Goal: Task Accomplishment & Management: Complete application form

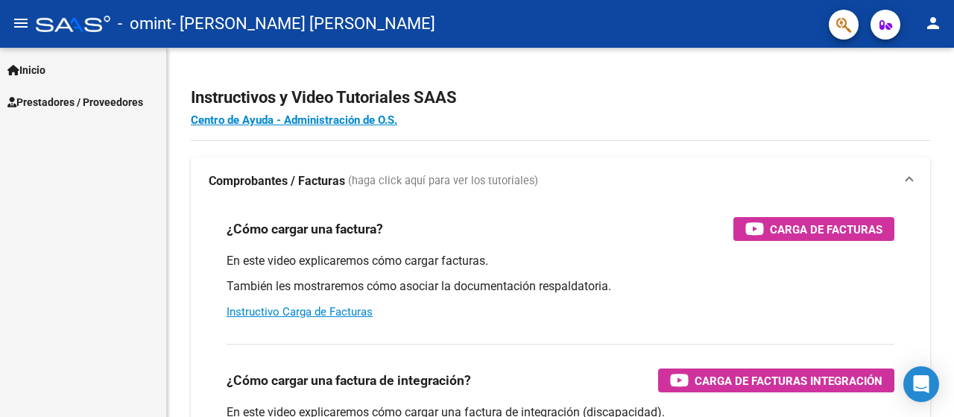
click at [85, 102] on span "Prestadores / Proveedores" at bounding box center [75, 102] width 136 height 16
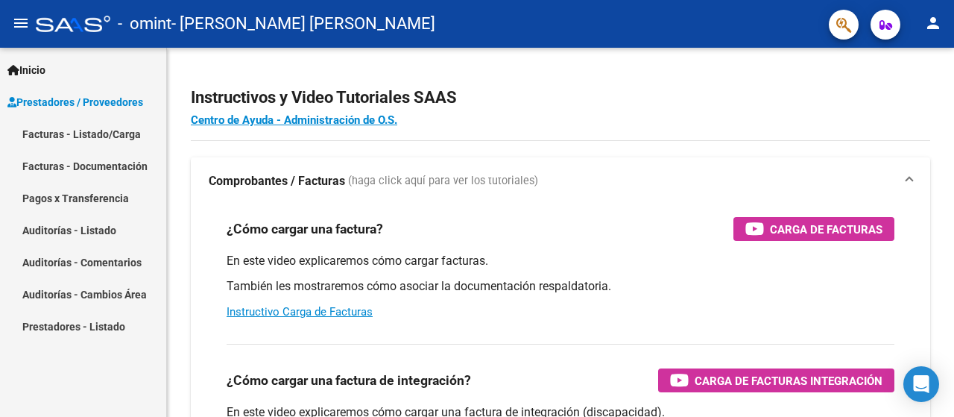
click at [93, 134] on link "Facturas - Listado/Carga" at bounding box center [83, 134] width 166 height 32
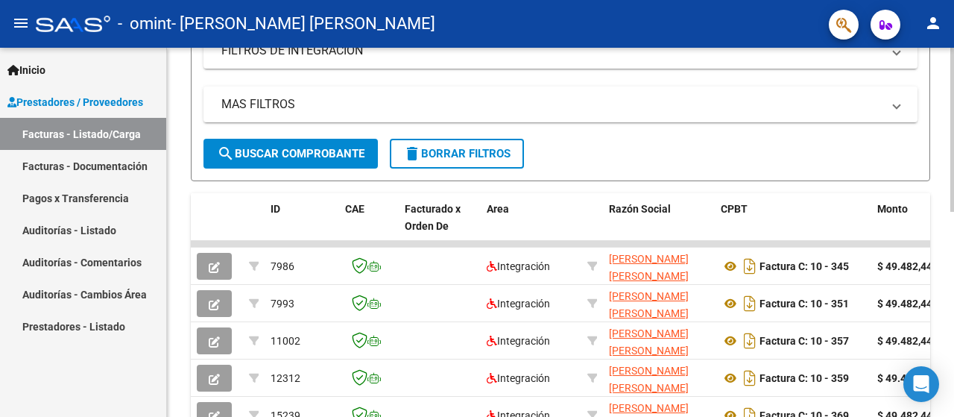
scroll to position [75, 0]
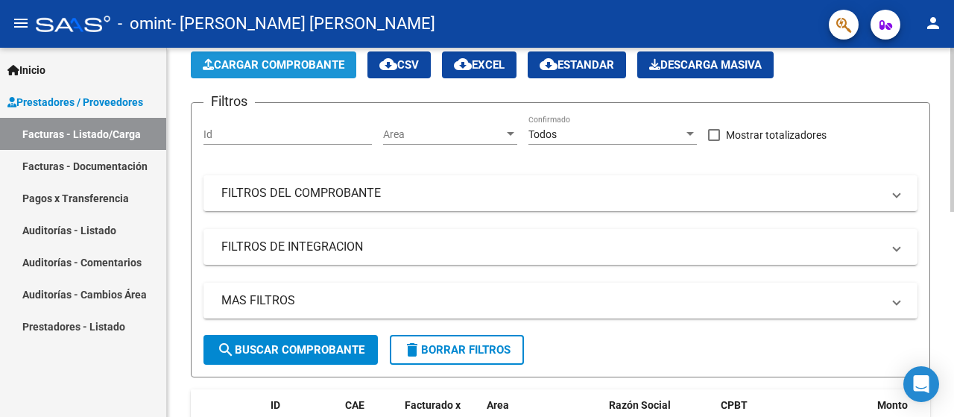
click at [288, 69] on span "Cargar Comprobante" at bounding box center [274, 64] width 142 height 13
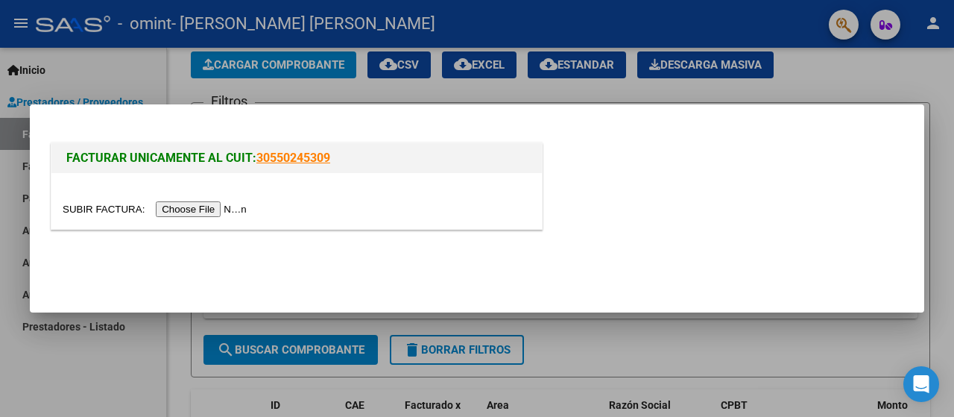
click at [227, 211] on input "file" at bounding box center [157, 209] width 189 height 16
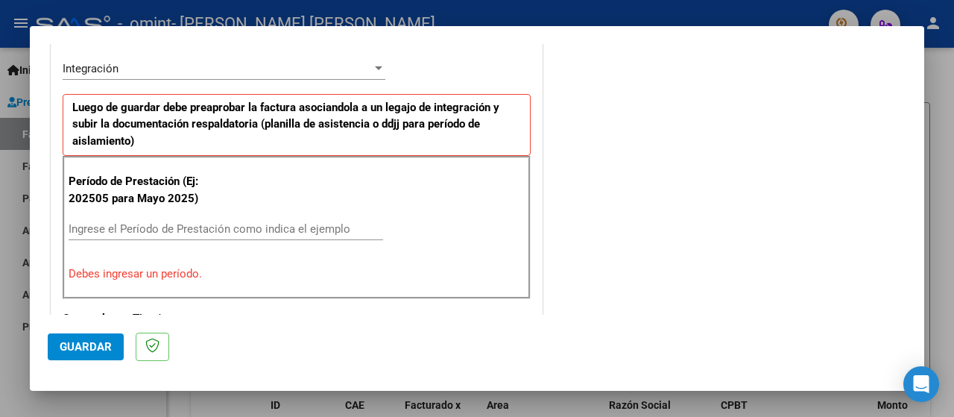
scroll to position [373, 0]
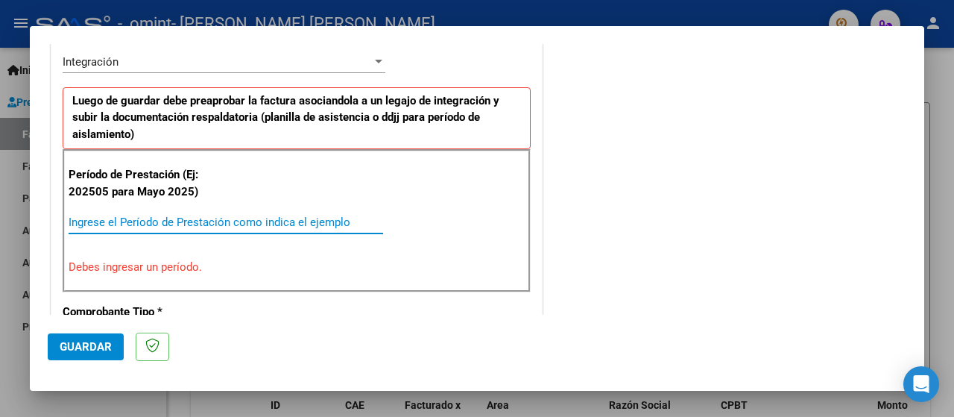
click at [277, 217] on input "Ingrese el Período de Prestación como indica el ejemplo" at bounding box center [226, 221] width 315 height 13
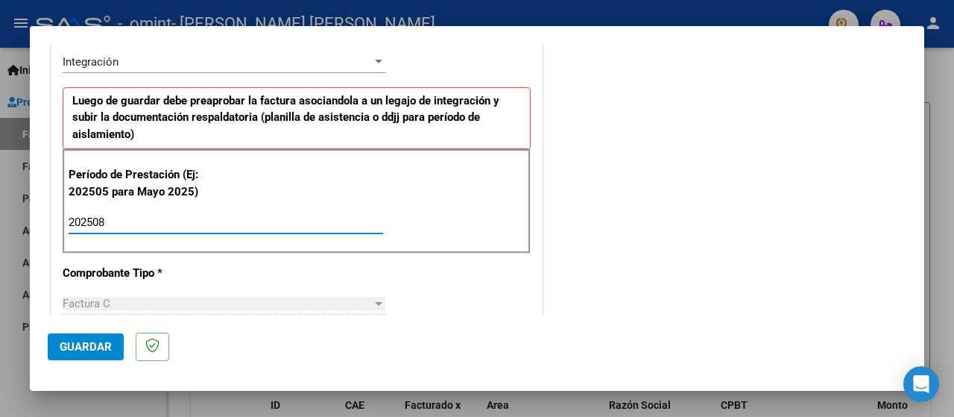
type input "202508"
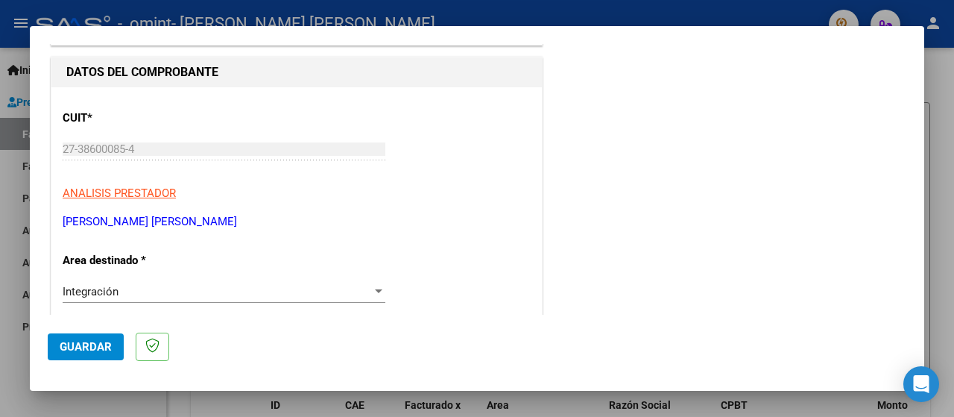
scroll to position [0, 0]
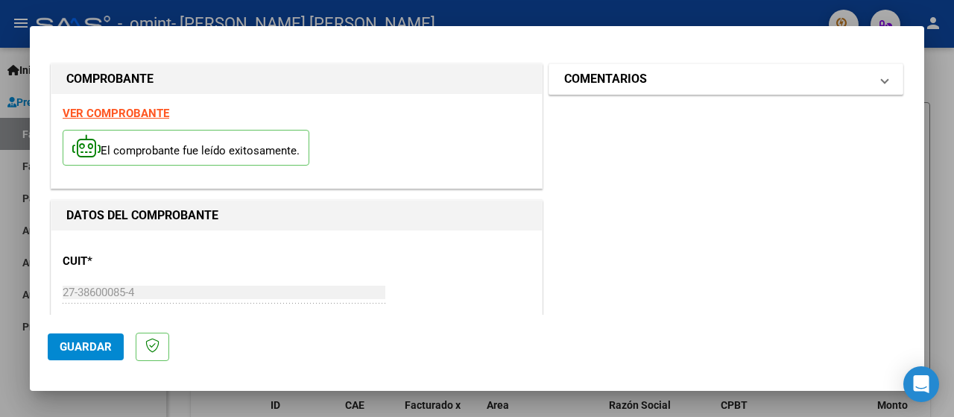
click at [721, 70] on mat-panel-title "COMENTARIOS" at bounding box center [717, 79] width 306 height 18
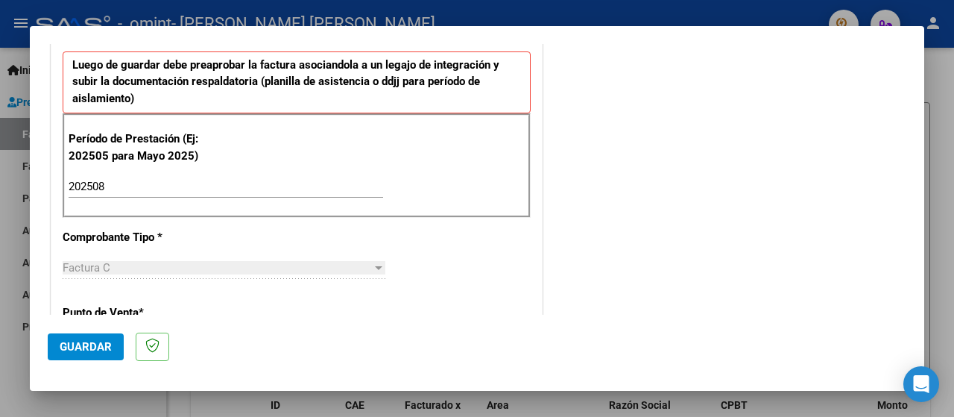
scroll to position [447, 0]
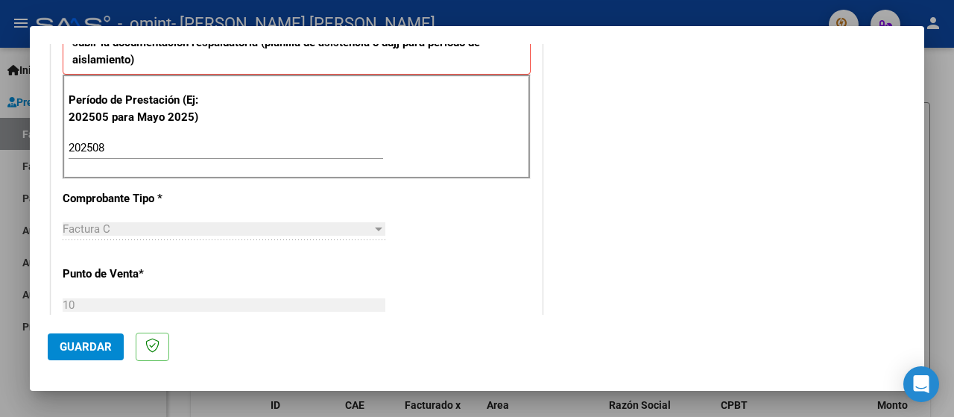
click at [86, 345] on span "Guardar" at bounding box center [86, 346] width 52 height 13
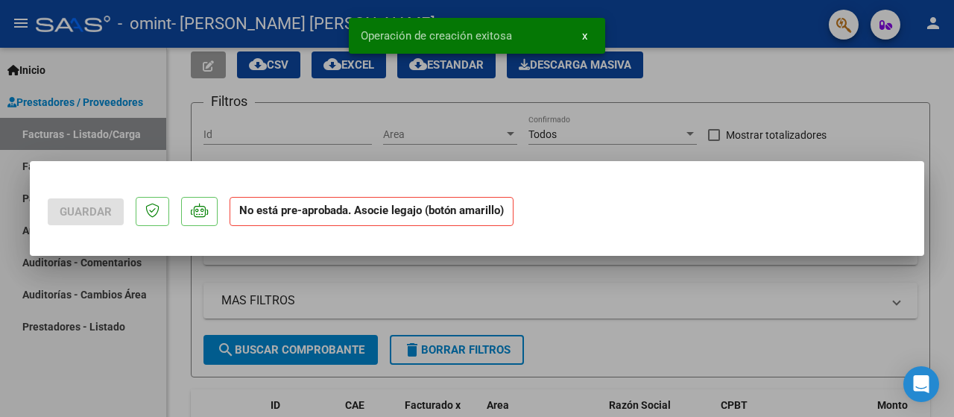
scroll to position [0, 0]
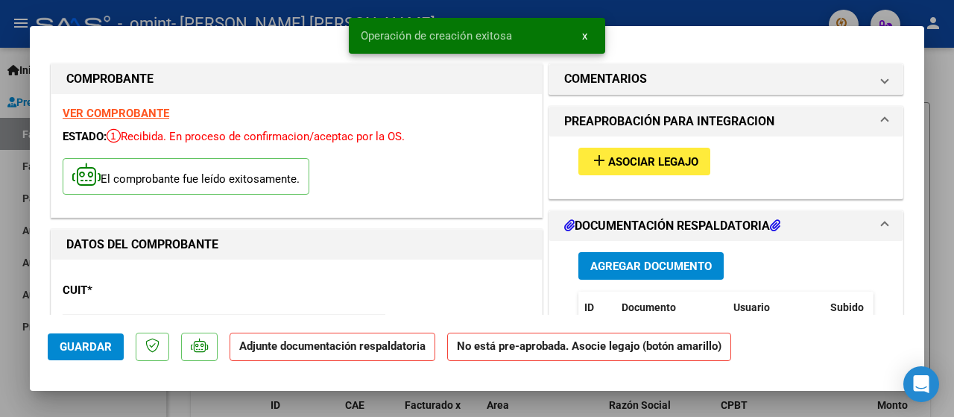
click at [698, 164] on button "add Asociar Legajo" at bounding box center [645, 162] width 132 height 28
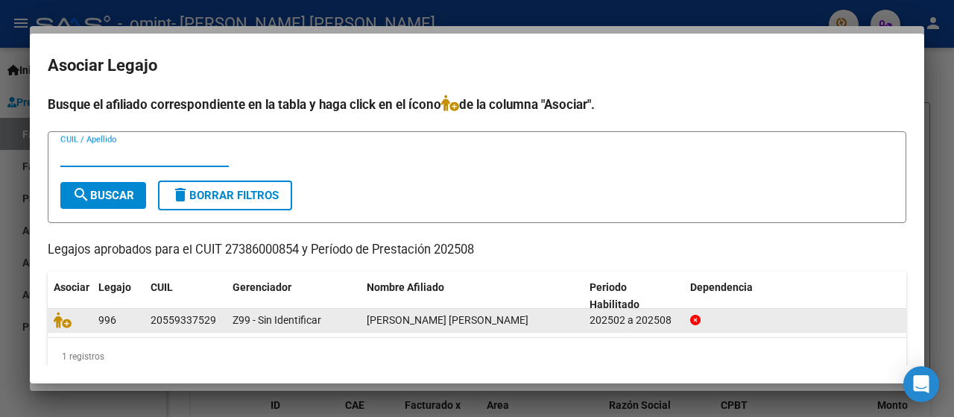
click at [593, 320] on div "202502 a 202508" at bounding box center [634, 320] width 89 height 17
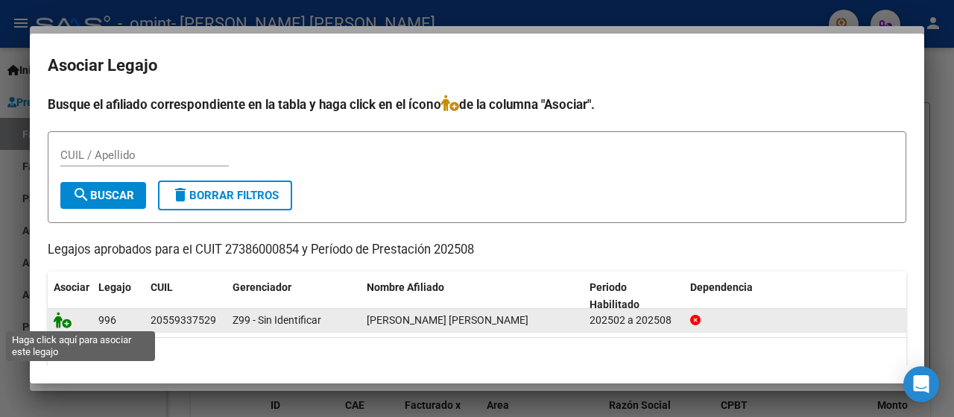
click at [66, 316] on icon at bounding box center [63, 320] width 18 height 16
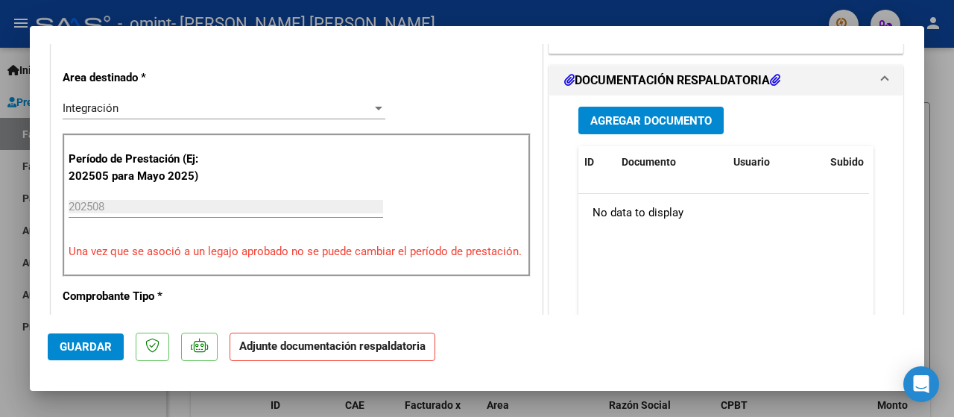
scroll to position [373, 0]
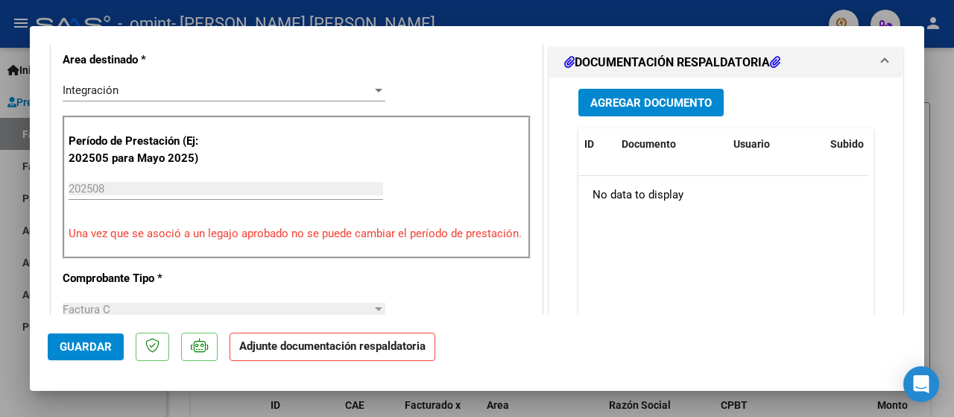
click at [654, 107] on button "Agregar Documento" at bounding box center [651, 103] width 145 height 28
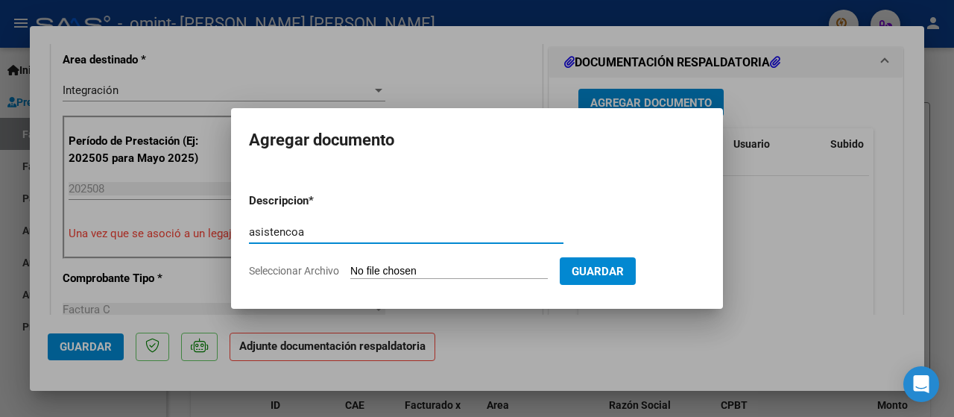
type input "asistencoa"
click at [476, 279] on form "Descripcion * asistencoa Escriba aquí una descripcion Seleccionar Archivo Guard…" at bounding box center [477, 235] width 456 height 109
click at [491, 262] on form "Descripcion * asistencoa Escriba aquí una descripcion Seleccionar Archivo Guard…" at bounding box center [477, 235] width 456 height 109
click at [480, 274] on input "Seleccionar Archivo" at bounding box center [449, 272] width 198 height 14
type input "C:\fakepath\Asistencia agosto - [PERSON_NAME].pdf"
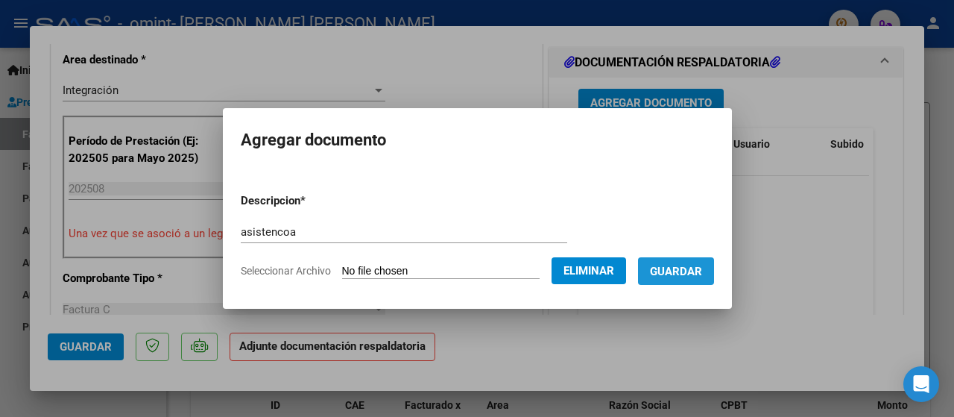
click at [702, 274] on span "Guardar" at bounding box center [676, 271] width 52 height 13
